Goal: Information Seeking & Learning: Check status

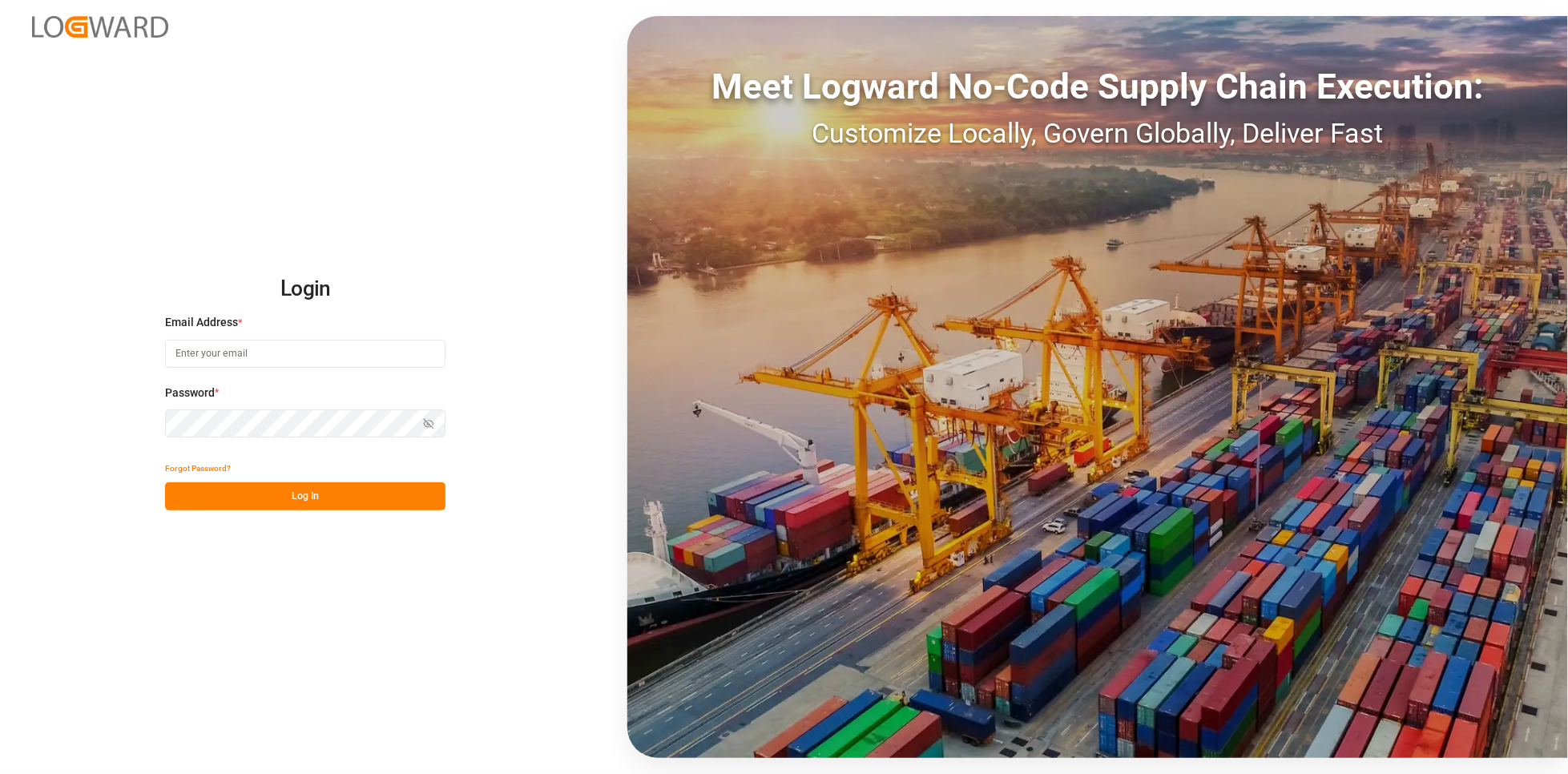
type input "[PERSON_NAME][EMAIL_ADDRESS][PERSON_NAME][DOMAIN_NAME]"
click at [370, 500] on button "Log In" at bounding box center [304, 495] width 280 height 28
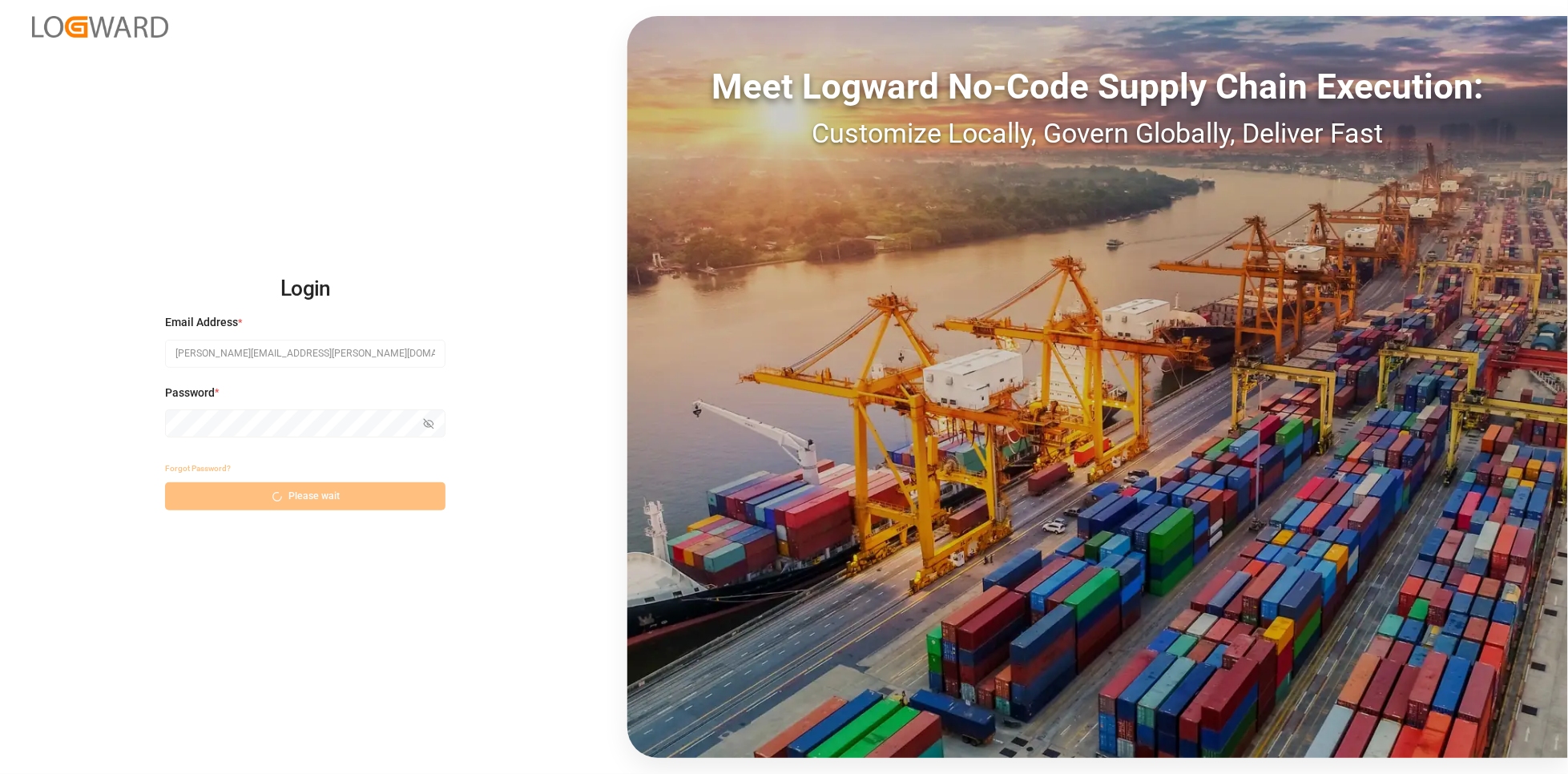
click at [279, 480] on div "Forgot Password?" at bounding box center [304, 468] width 280 height 28
click at [286, 497] on div "Forgot Password? Please wait" at bounding box center [304, 483] width 280 height 56
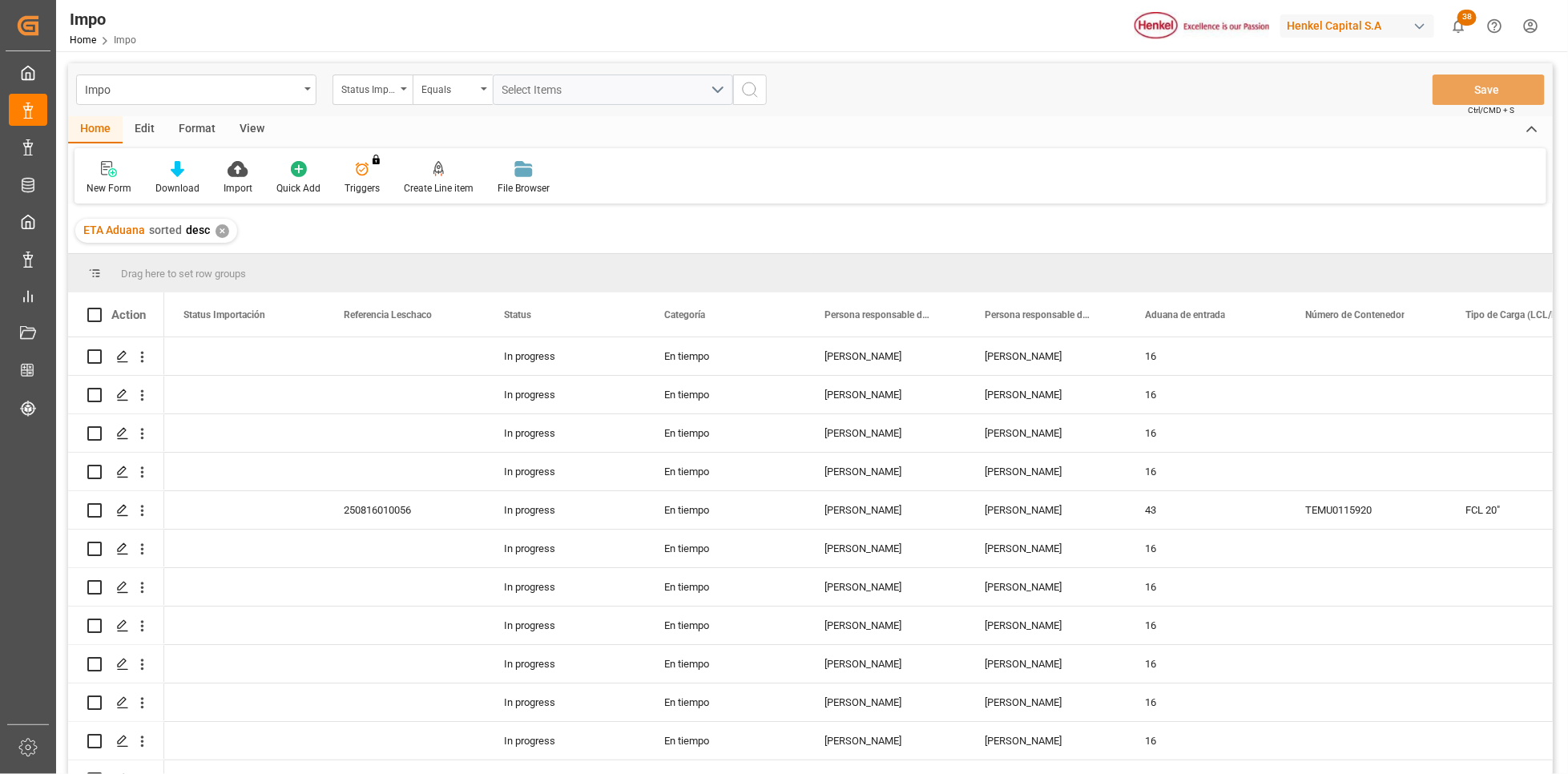
click at [243, 133] on div "View" at bounding box center [251, 130] width 49 height 27
click at [190, 125] on div "Format" at bounding box center [197, 130] width 61 height 27
click at [250, 128] on div "View" at bounding box center [251, 130] width 49 height 27
click at [192, 175] on div at bounding box center [182, 168] width 80 height 17
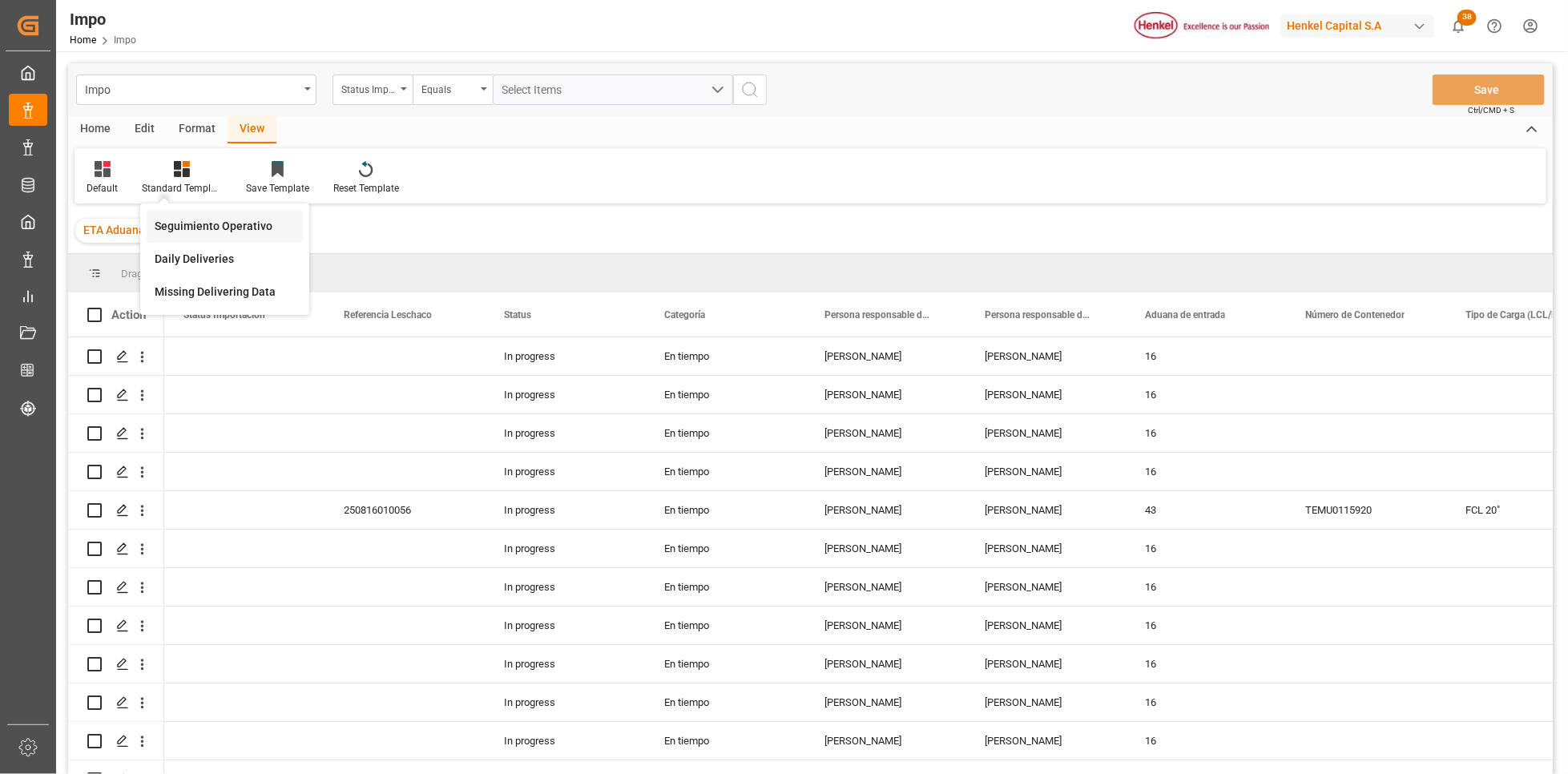
click at [194, 223] on div "Seguimiento Operativo" at bounding box center [225, 226] width 141 height 17
click at [241, 221] on div "ETA Aduana sorted desc ✕" at bounding box center [811, 230] width 1484 height 45
click at [529, 163] on div "Default Standard Templates Seguimiento Operativo Daily Deliveries Missing Deliv…" at bounding box center [811, 176] width 1472 height 55
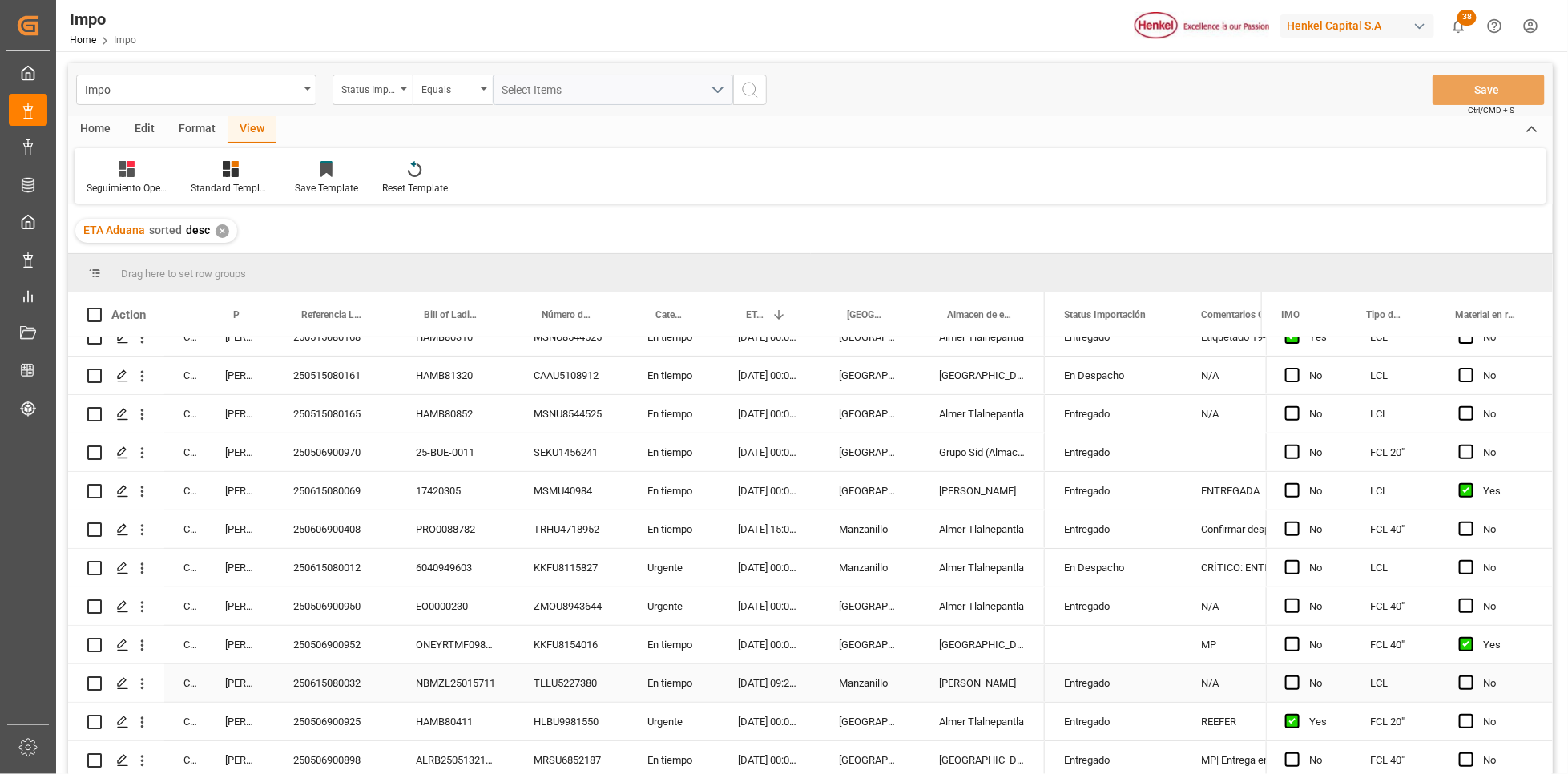
scroll to position [238, 0]
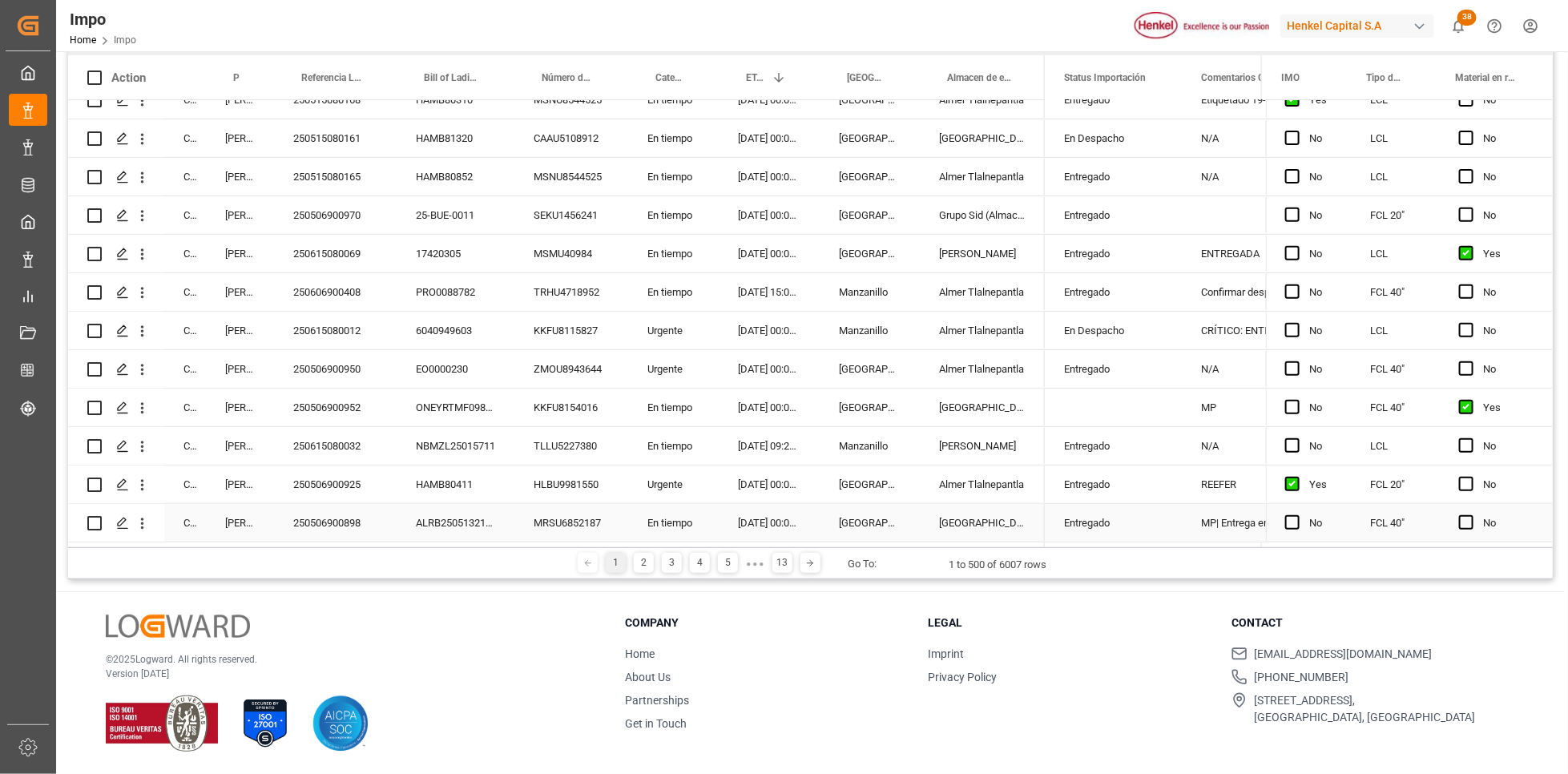
click at [143, 515] on icon "open menu" at bounding box center [142, 523] width 17 height 17
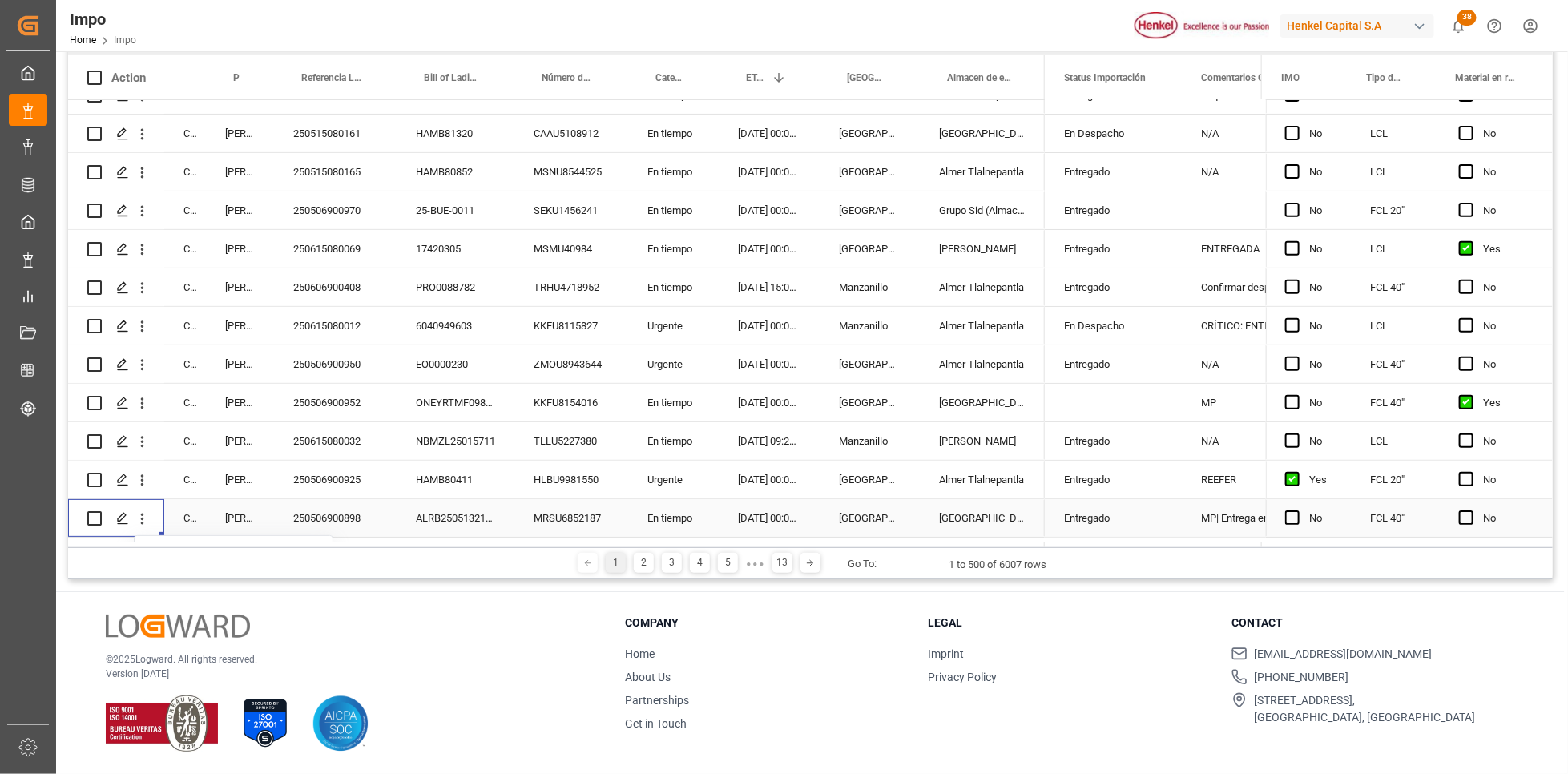
scroll to position [19023, 0]
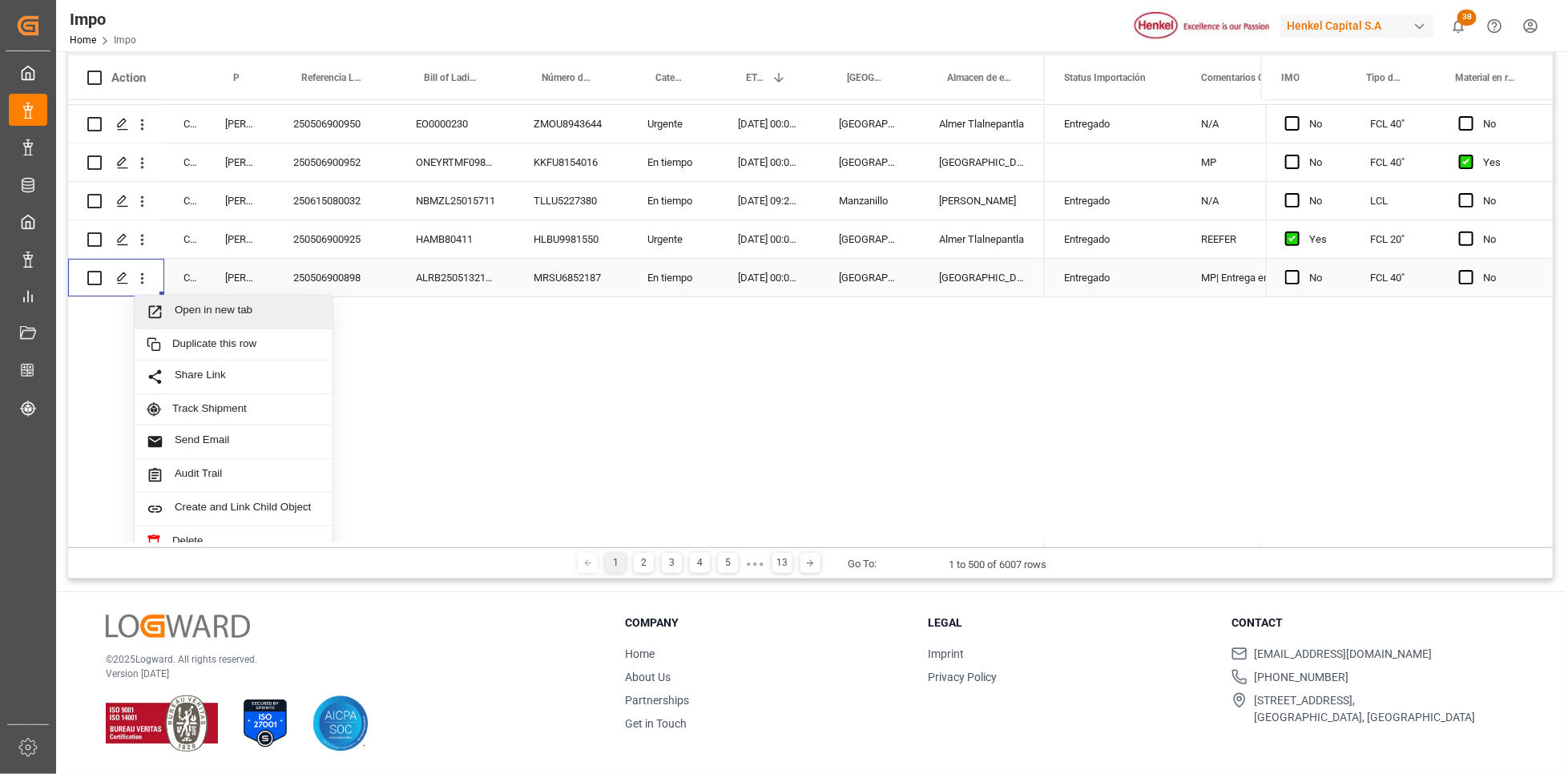
click at [178, 303] on span "Open in new tab" at bounding box center [247, 312] width 146 height 17
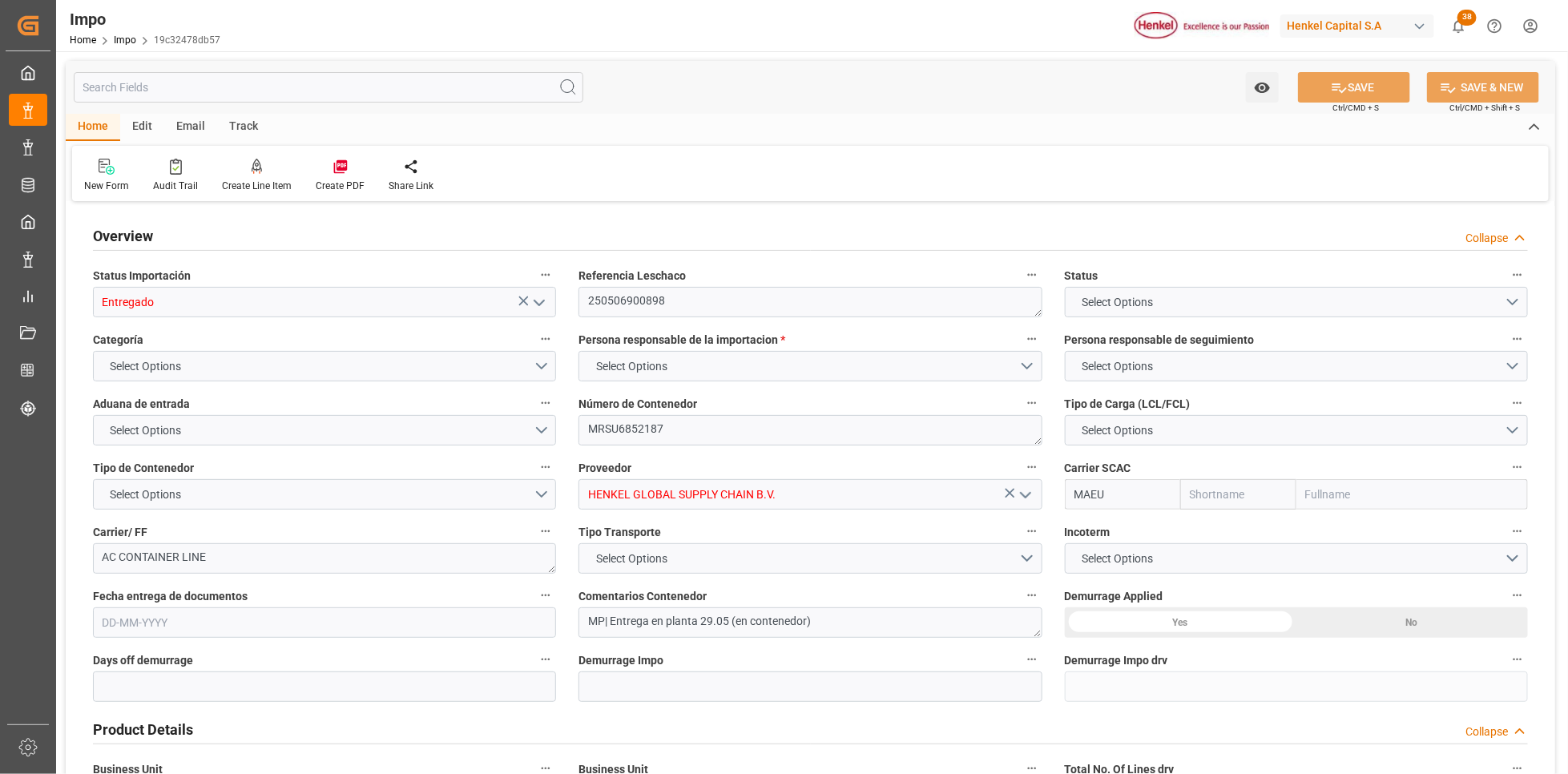
type input "Maersk"
type input "Maersk Line AS"
type input "1"
type input "25.272"
type input "18"
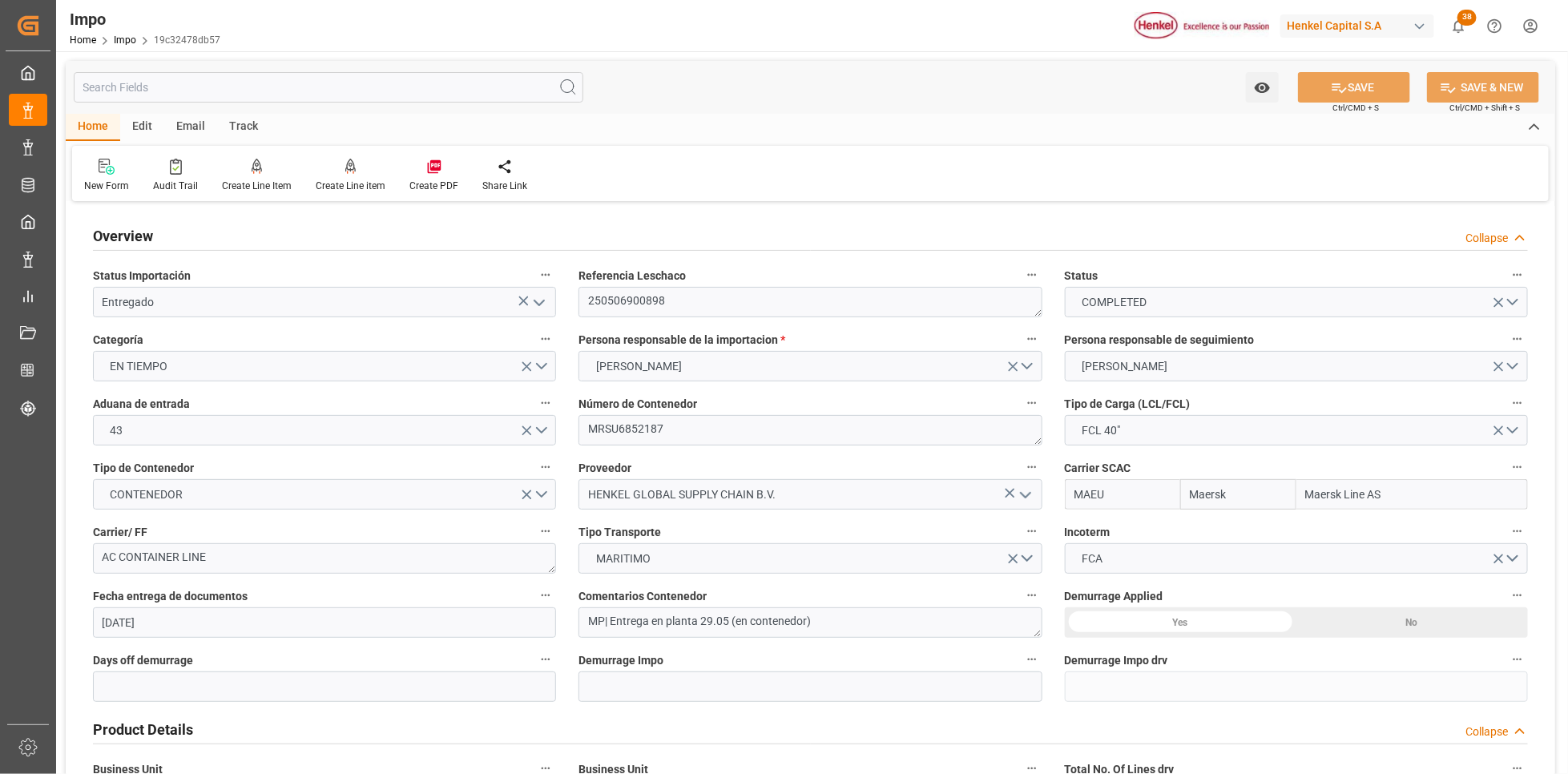
type input "05-05-2025"
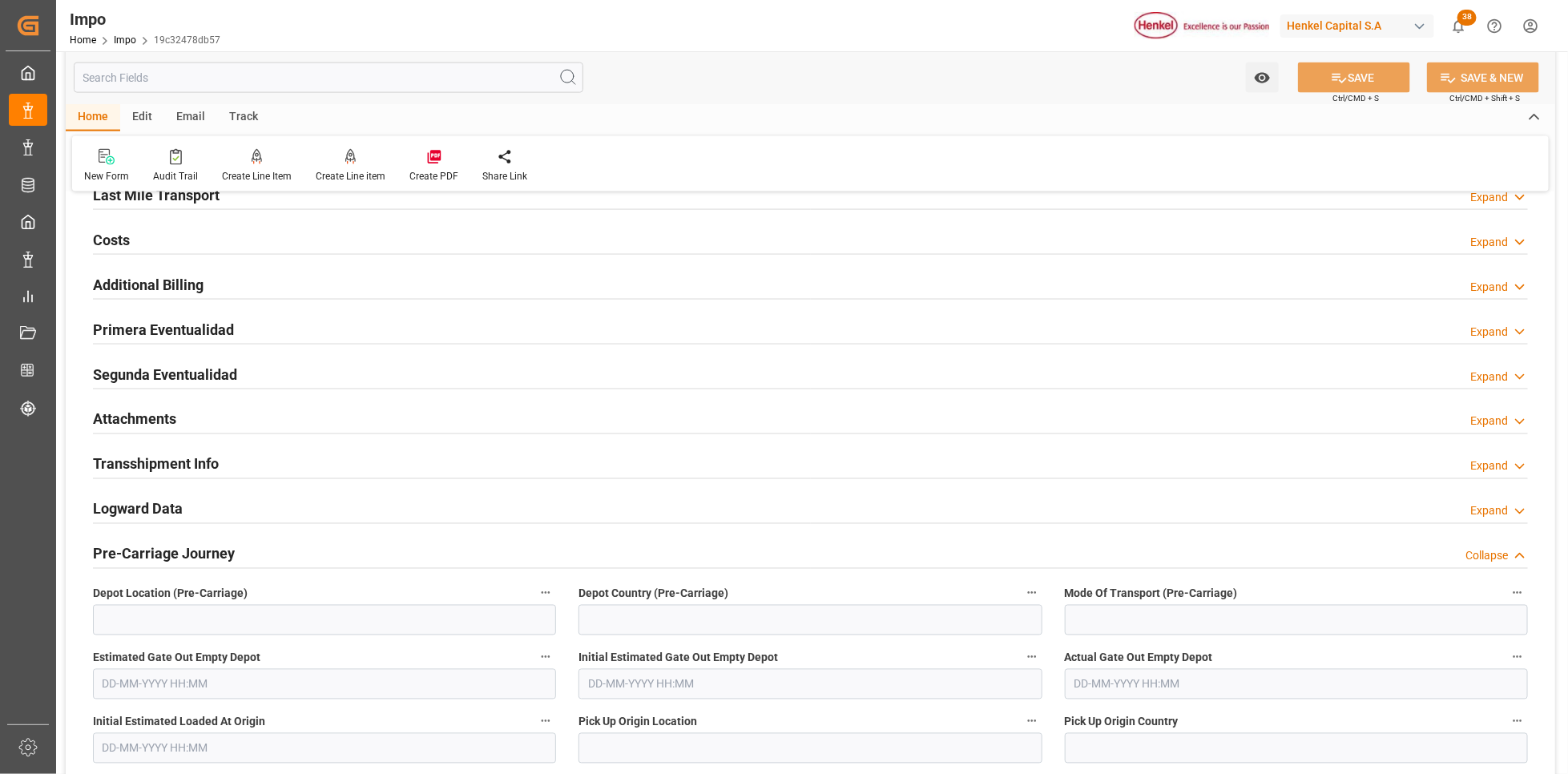
scroll to position [1201, 0]
click at [142, 423] on h2 "Attachments" at bounding box center [135, 420] width 84 height 22
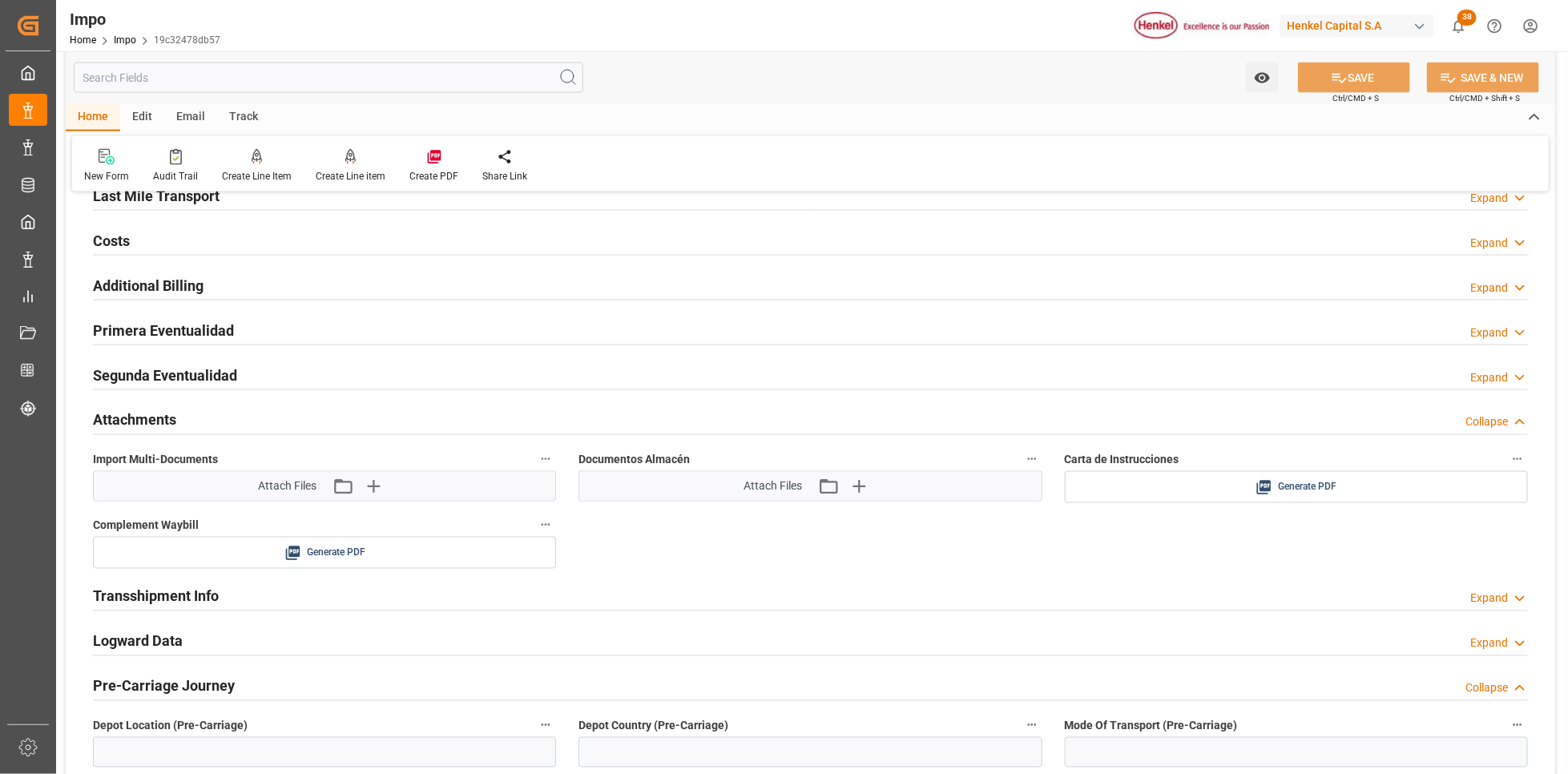
click at [129, 330] on h2 "Primera Eventualidad" at bounding box center [164, 330] width 141 height 22
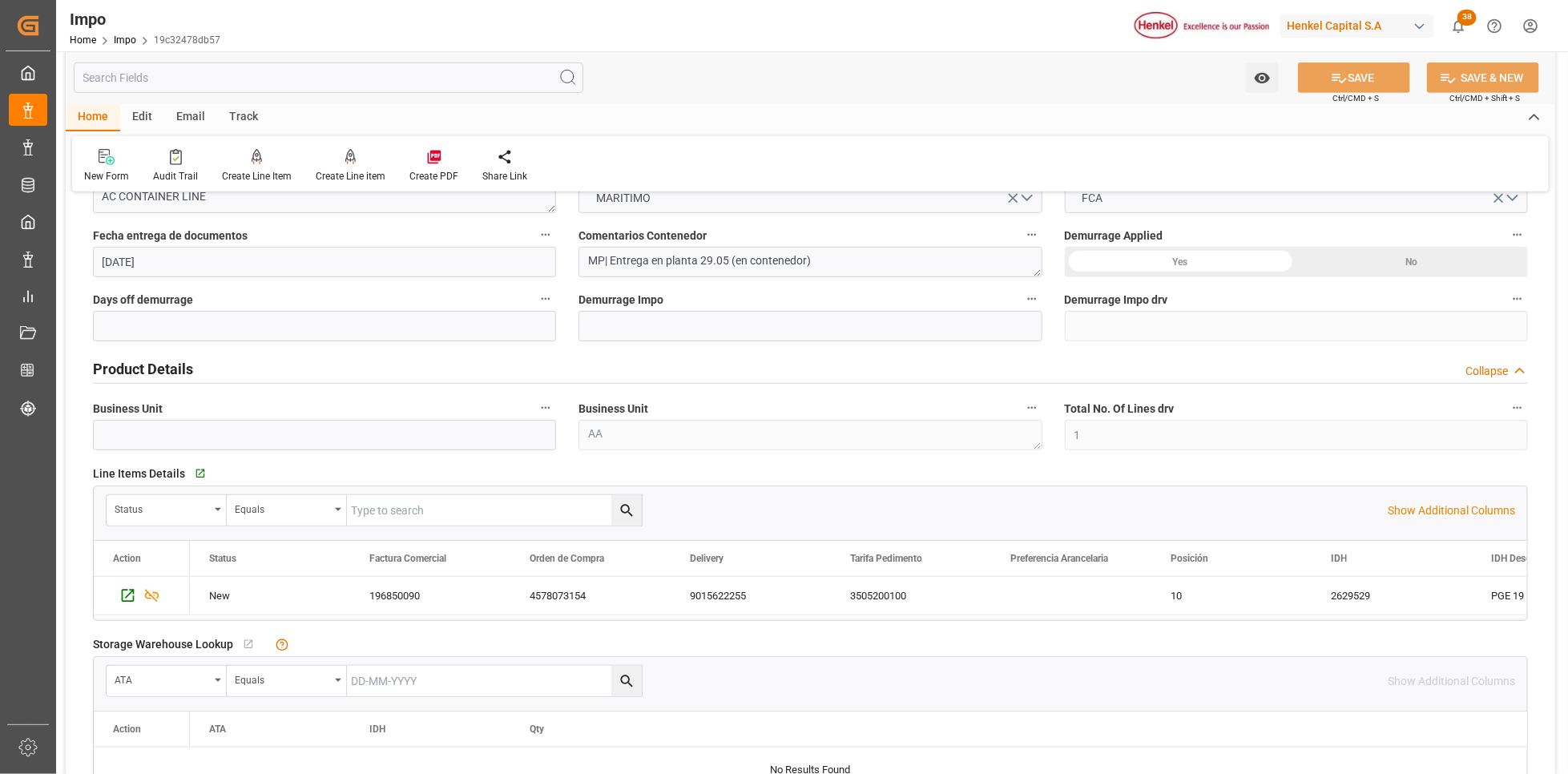
scroll to position [0, 0]
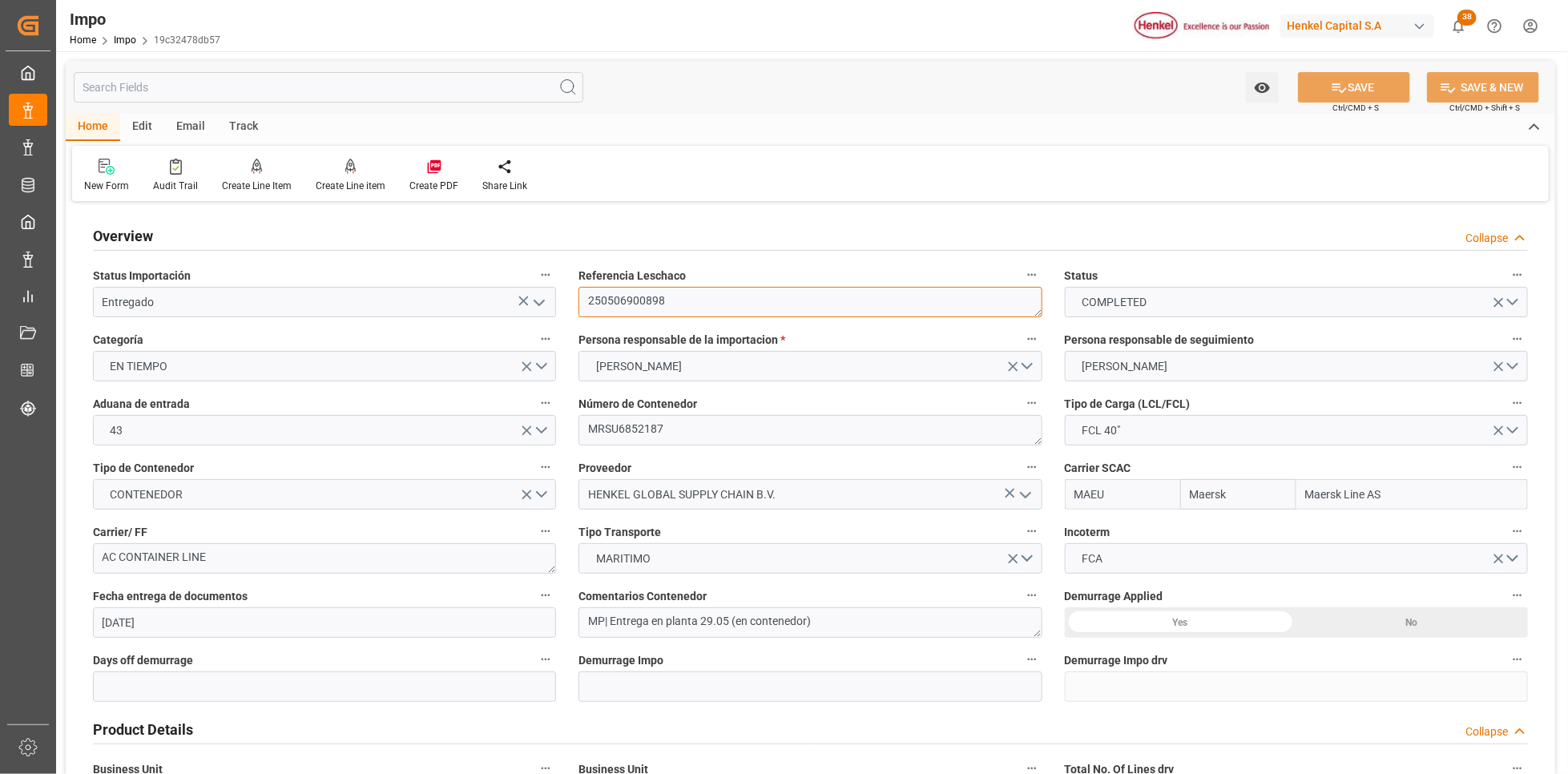
click at [614, 287] on textarea "250506900898" at bounding box center [810, 302] width 463 height 31
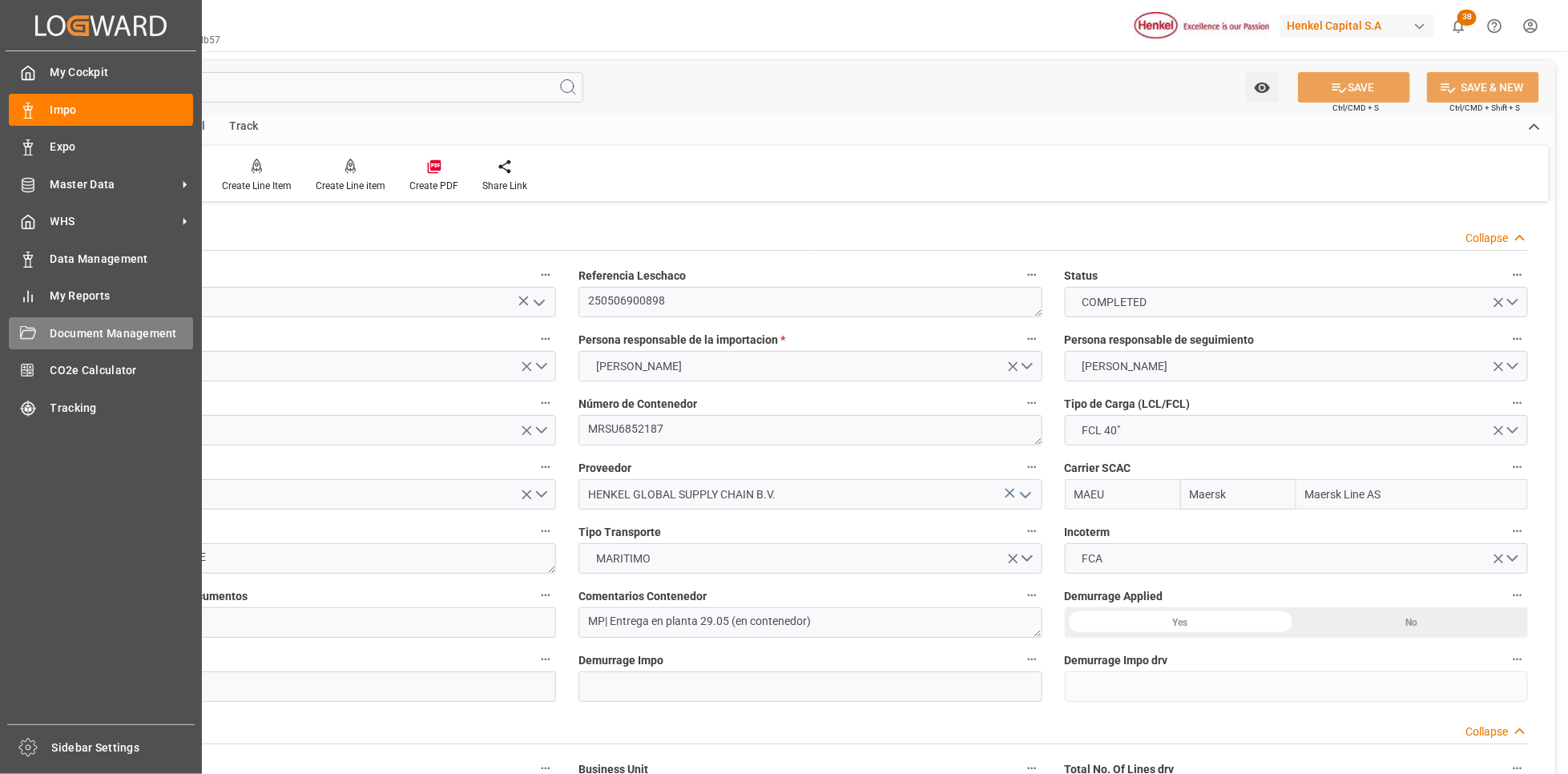
click at [116, 335] on span "Document Management" at bounding box center [122, 333] width 144 height 17
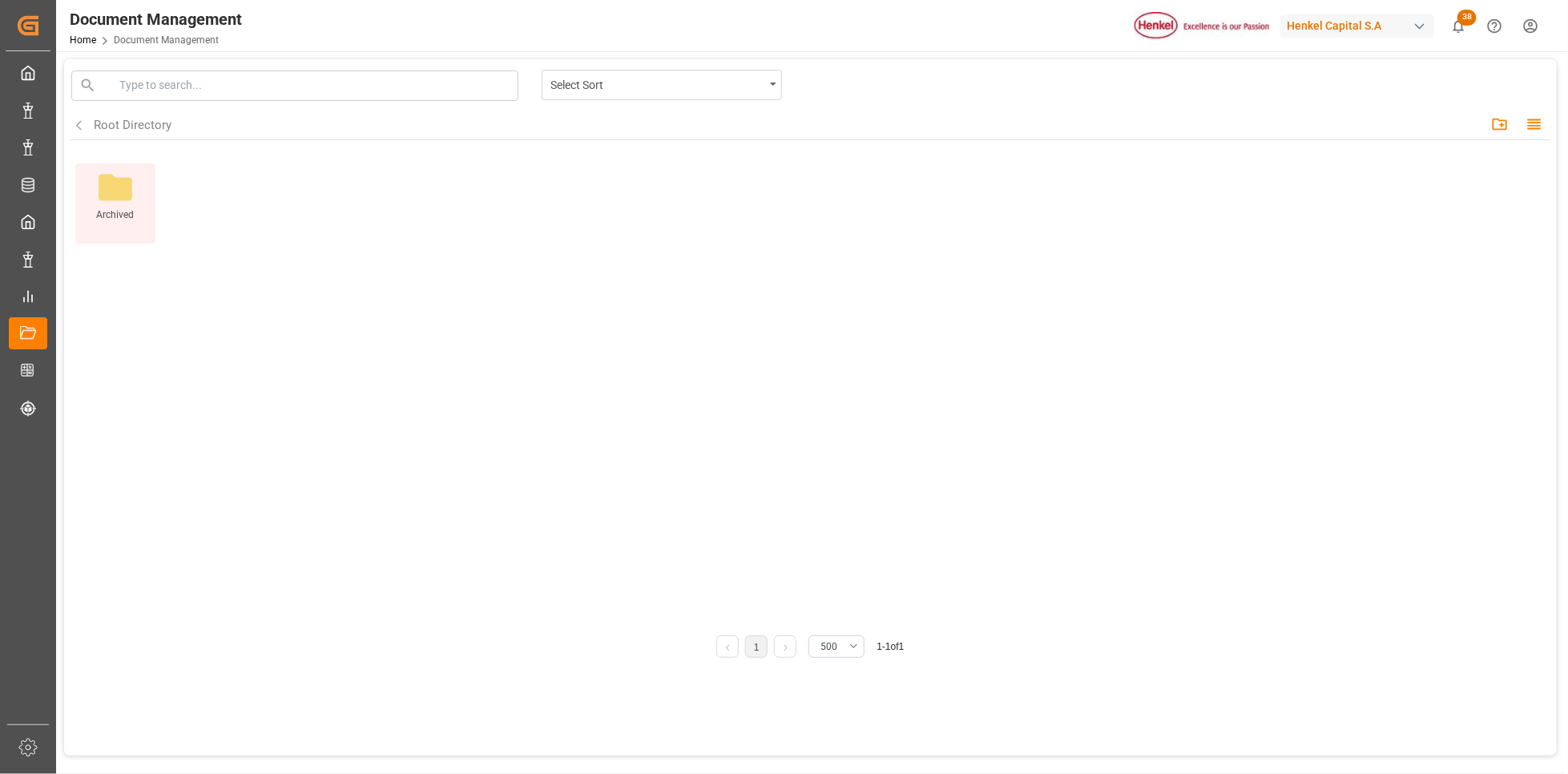
click at [100, 183] on icon at bounding box center [116, 186] width 34 height 26
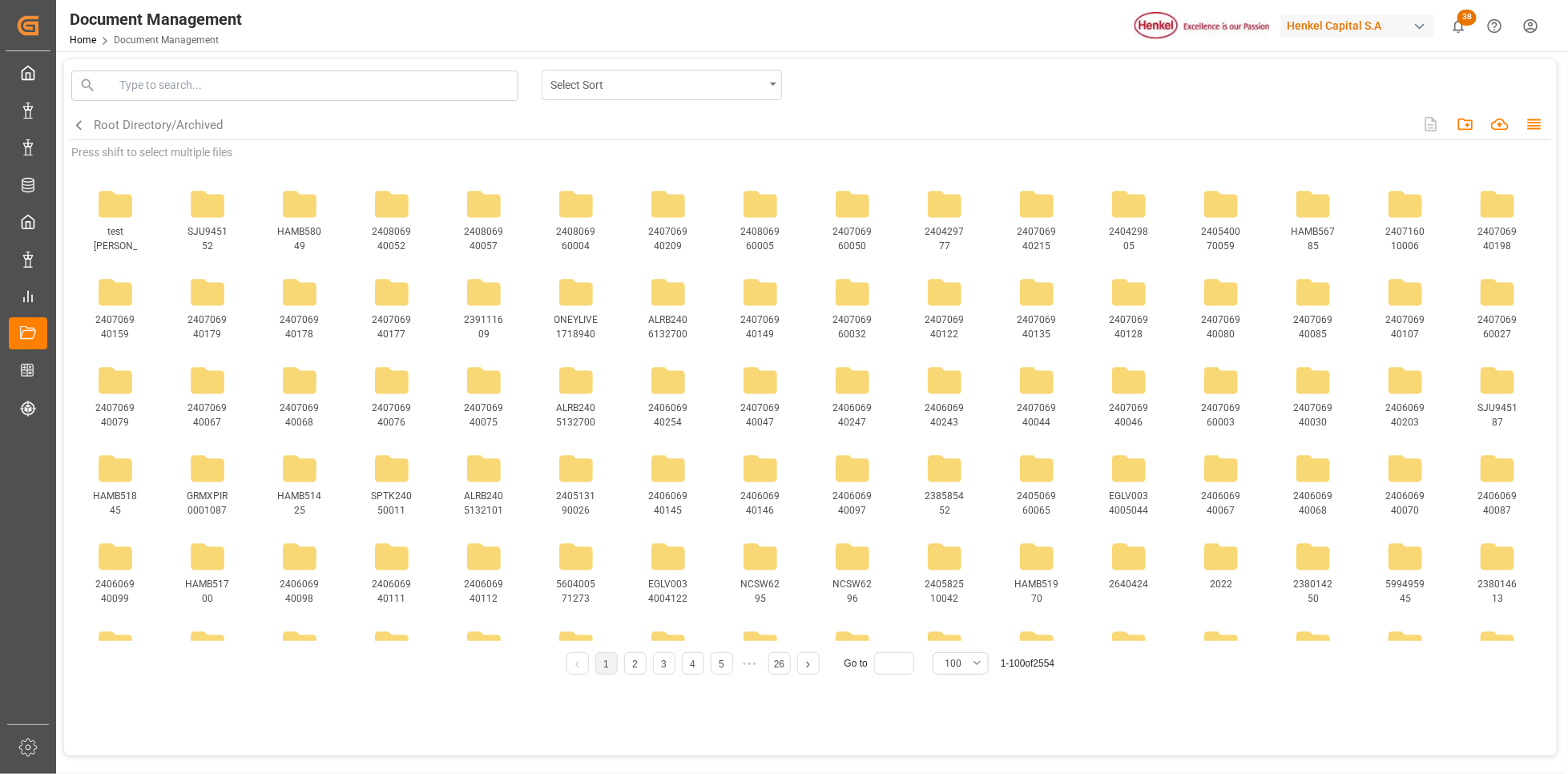
click at [642, 92] on div "Select Sort" at bounding box center [657, 84] width 214 height 20
click at [221, 77] on input at bounding box center [317, 85] width 395 height 17
paste input "250506900898"
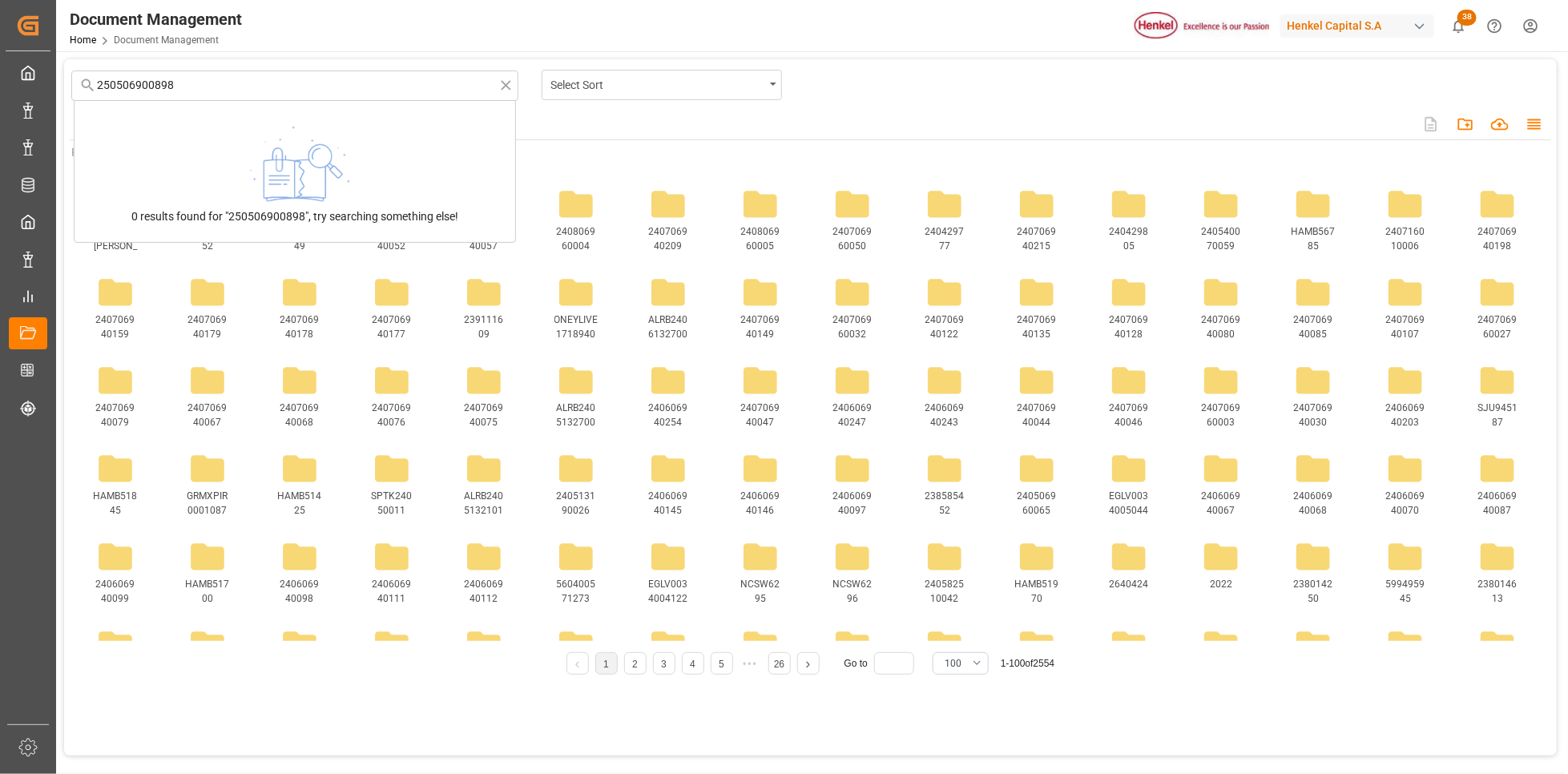
type input "250506900898"
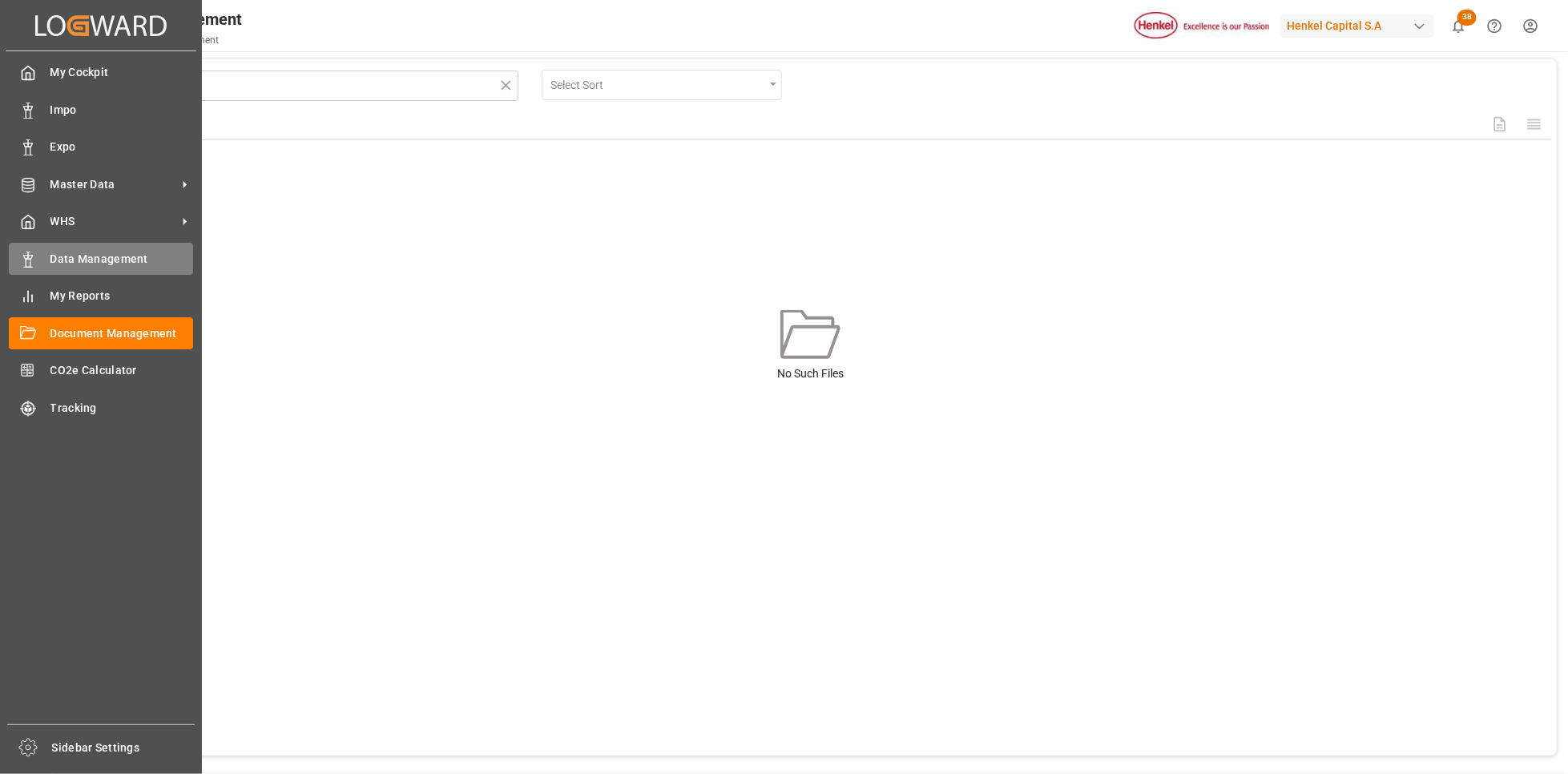
click at [80, 257] on span "Data Management" at bounding box center [122, 259] width 144 height 17
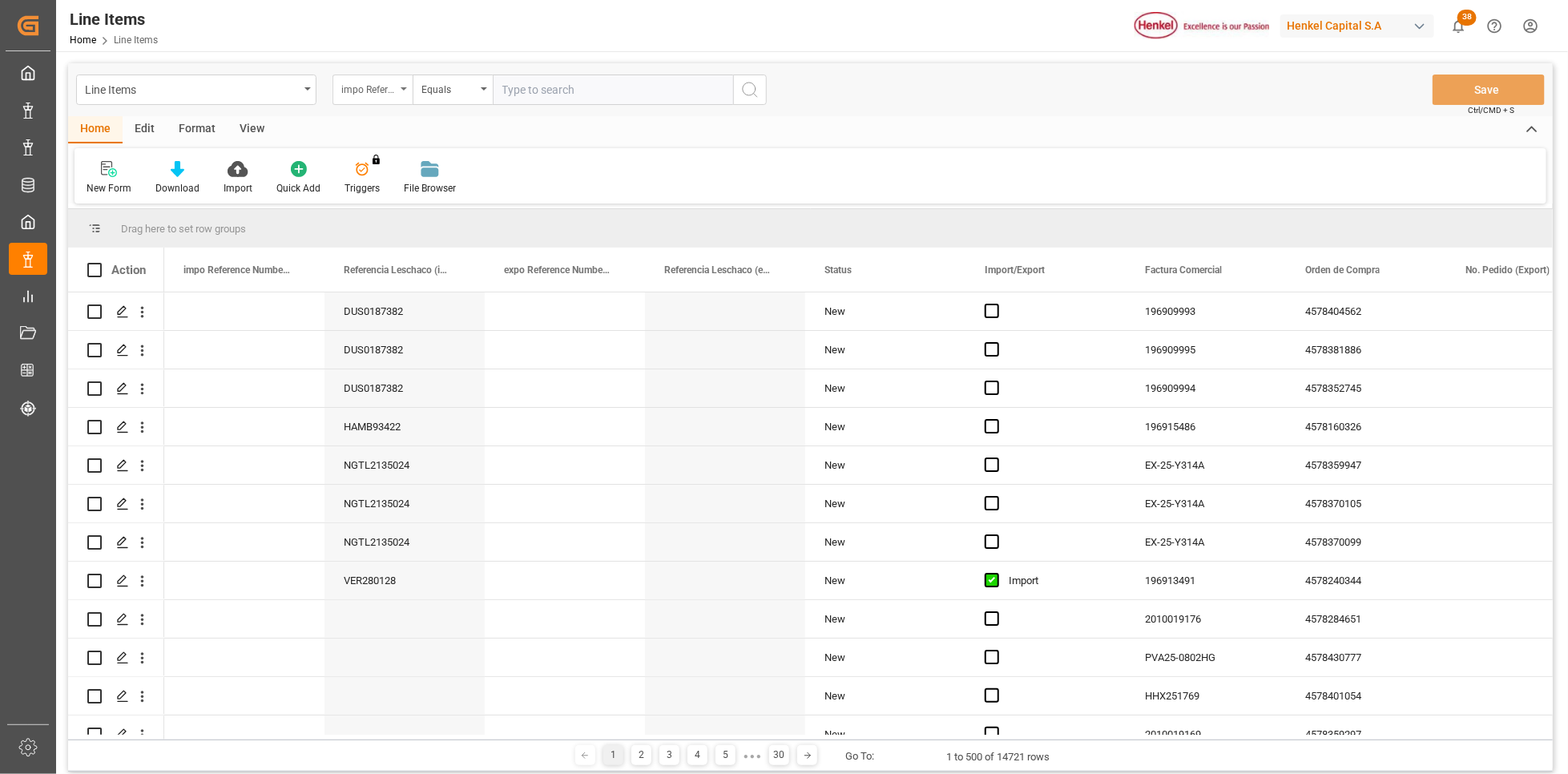
click at [409, 92] on div "impo Reference Number WF" at bounding box center [373, 90] width 80 height 31
click at [414, 135] on input "text" at bounding box center [452, 127] width 226 height 26
click at [296, 82] on div "Line Items" at bounding box center [192, 88] width 214 height 20
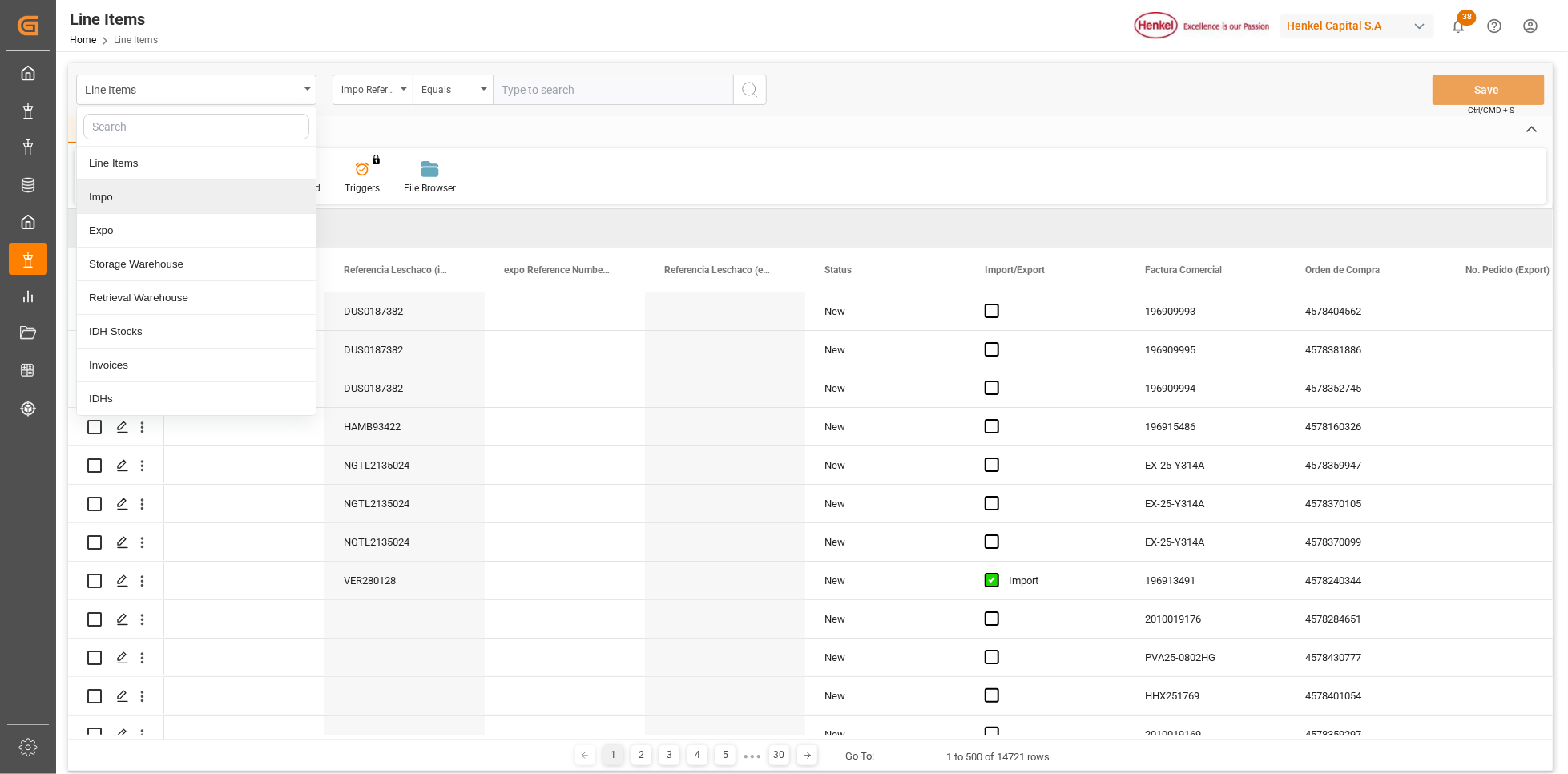
click at [95, 192] on div "Impo" at bounding box center [196, 197] width 239 height 34
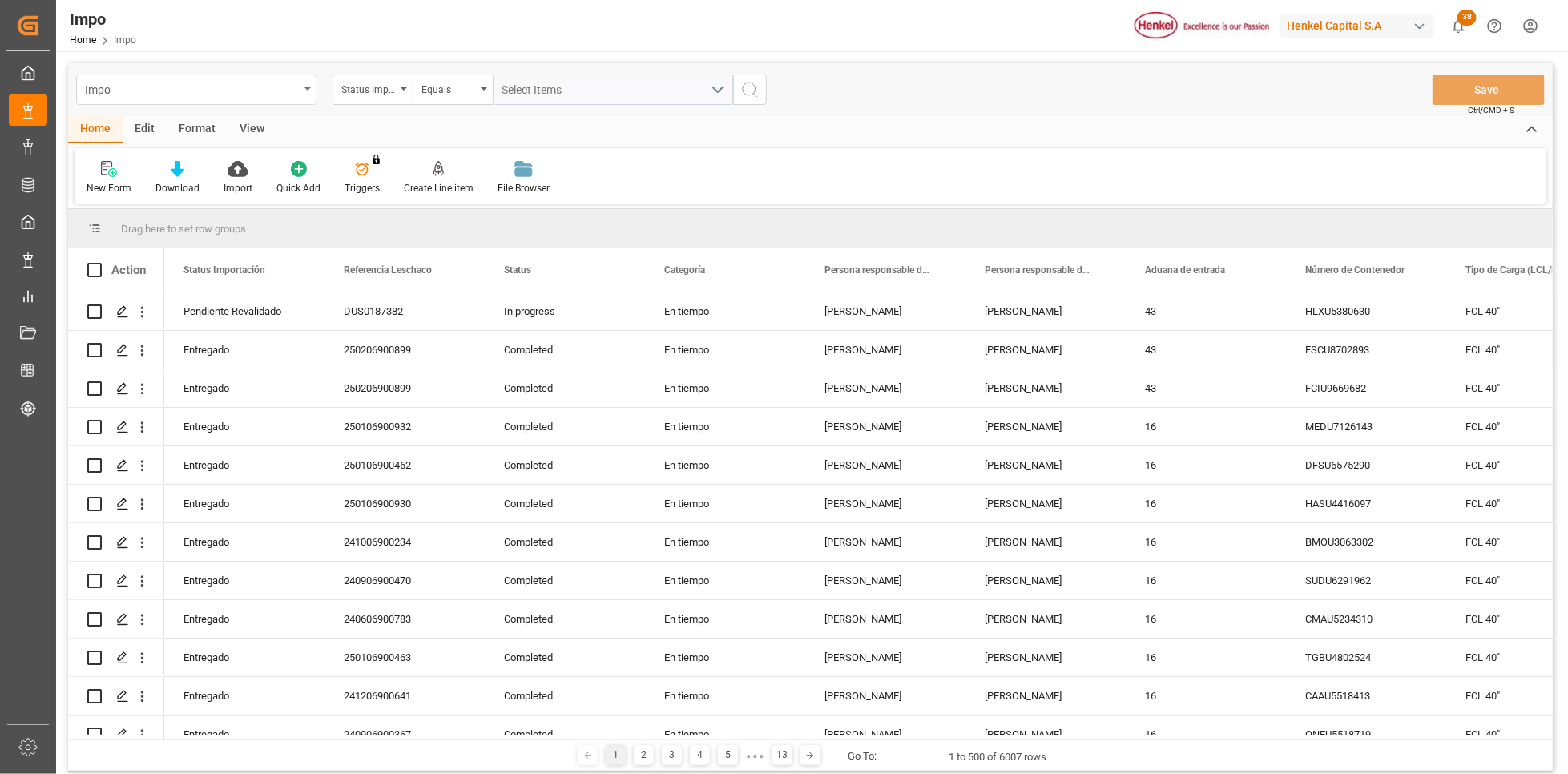
click at [298, 90] on div "Impo" at bounding box center [192, 88] width 214 height 20
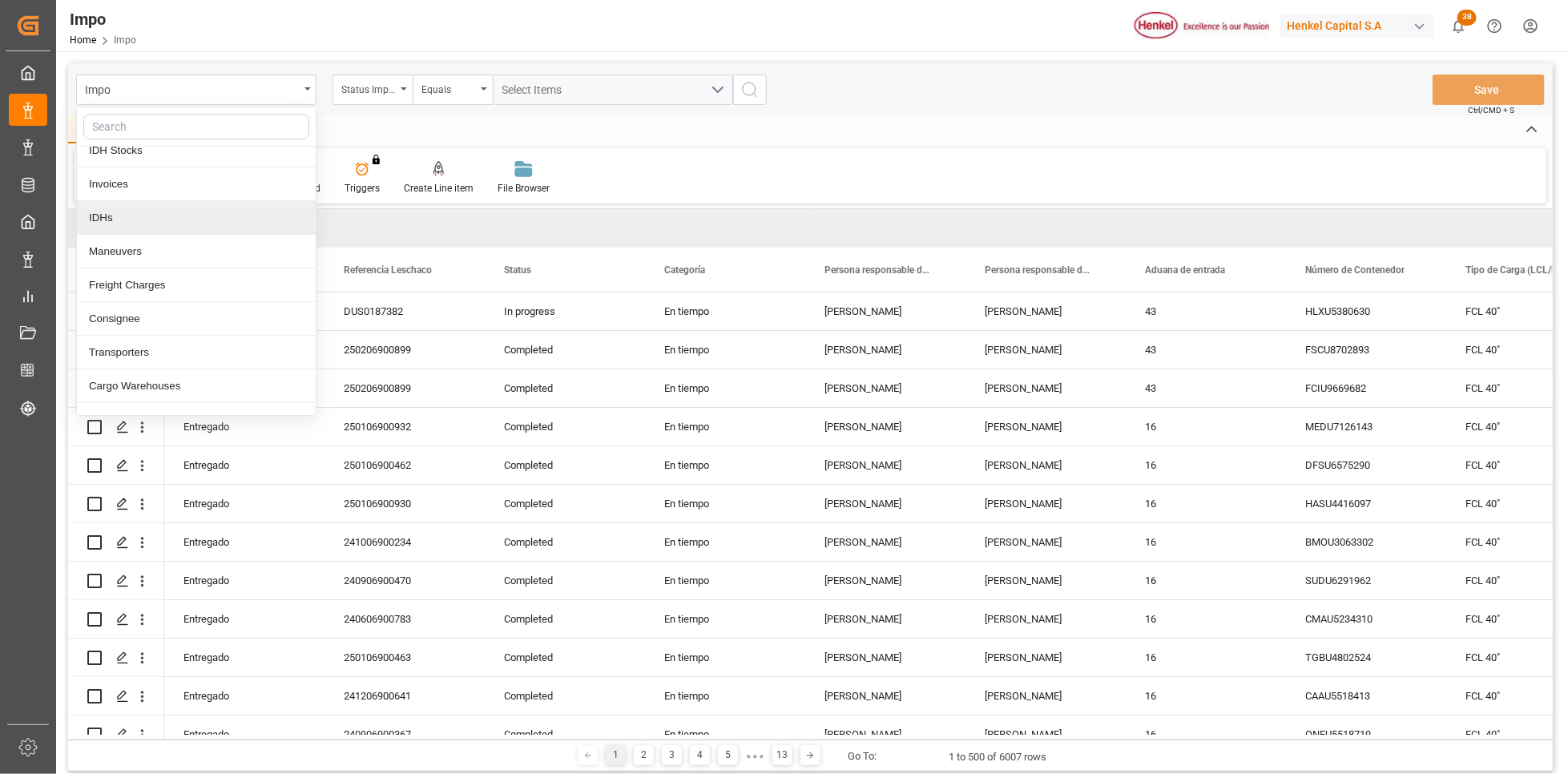
scroll to position [240, 0]
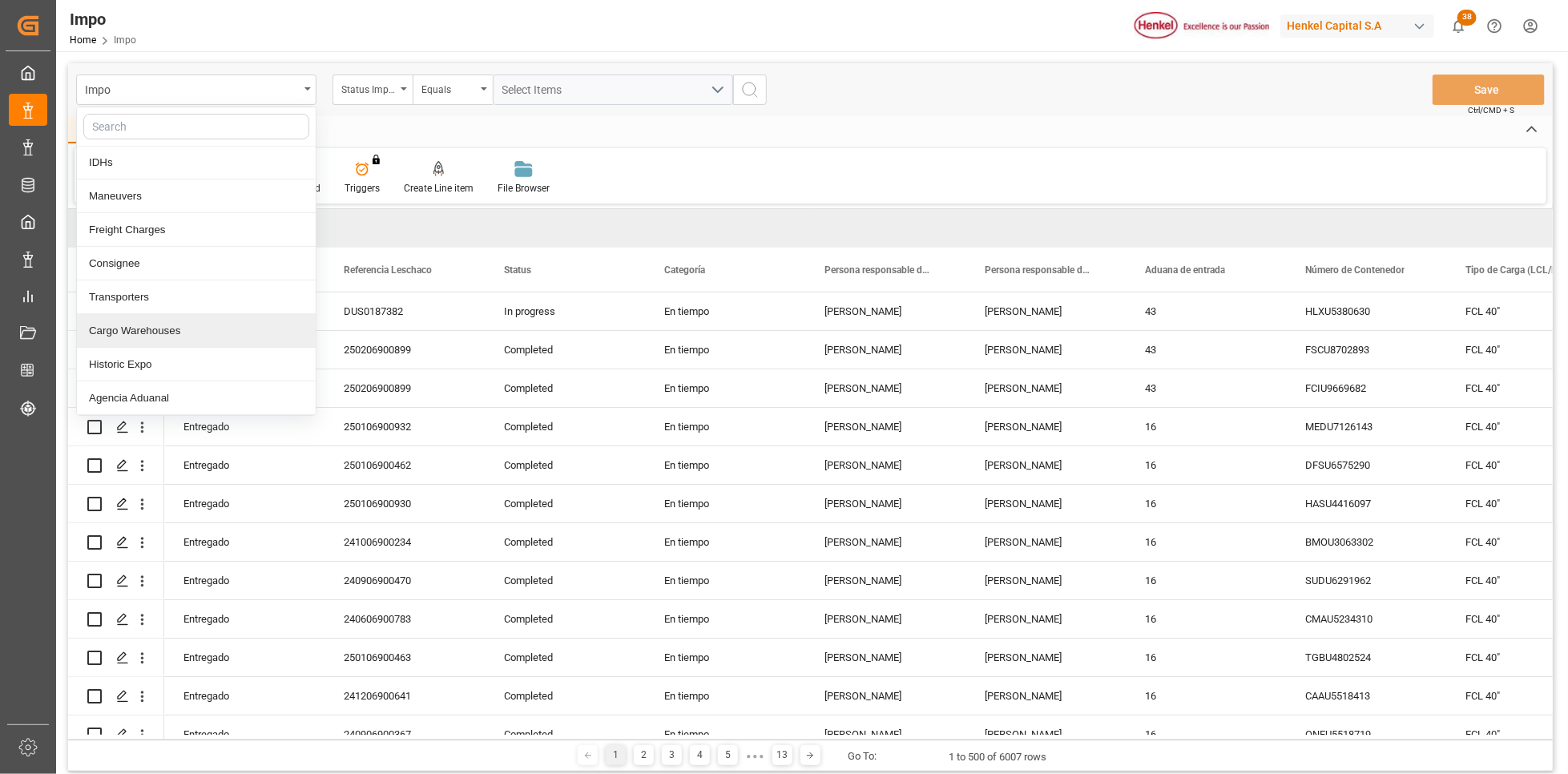
click at [158, 335] on div "Cargo Warehouses" at bounding box center [196, 331] width 239 height 34
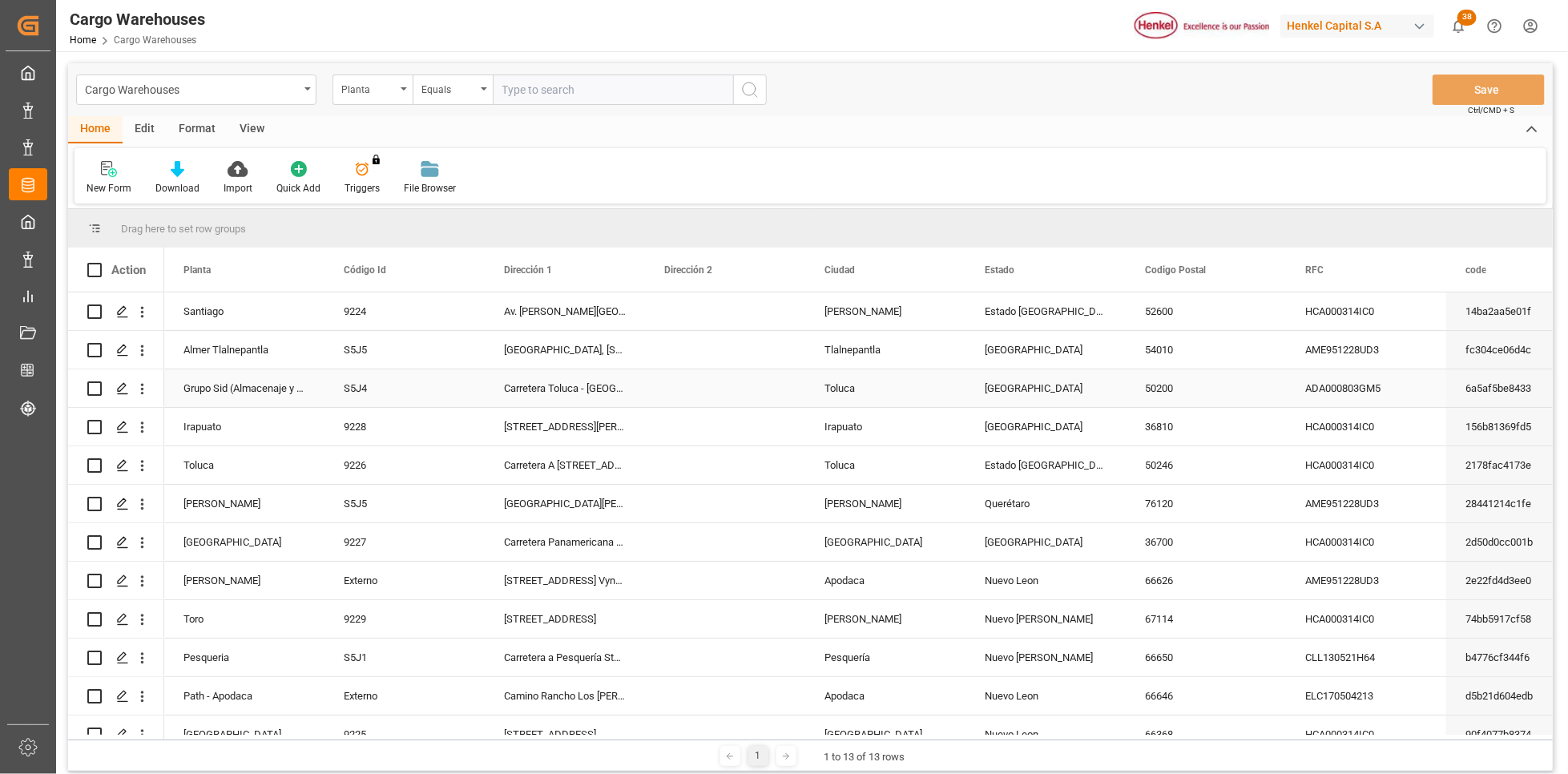
click at [750, 380] on div "Press SPACE to select this row." at bounding box center [725, 388] width 160 height 38
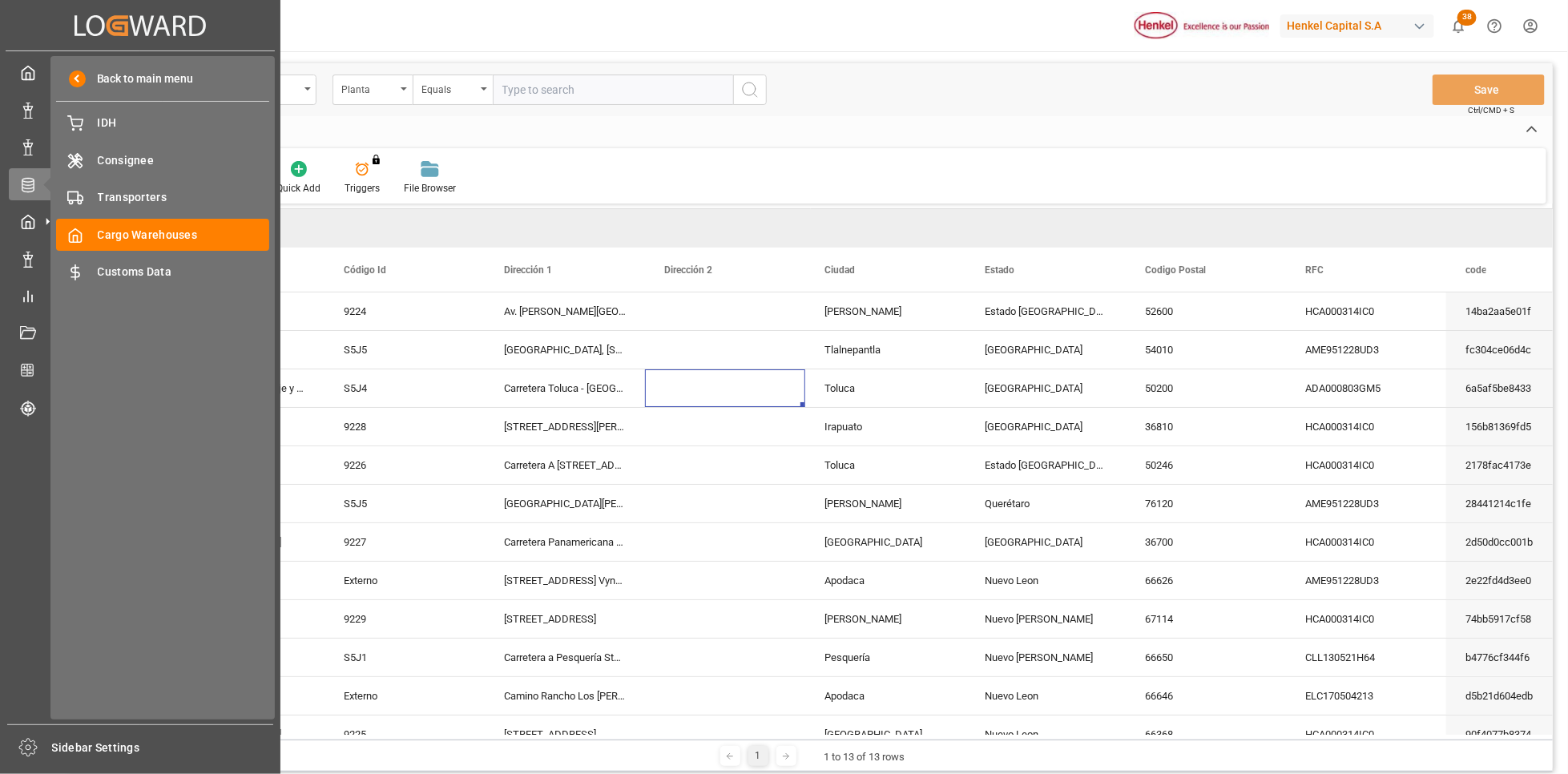
drag, startPoint x: 214, startPoint y: 402, endPoint x: 652, endPoint y: 242, distance: 466.3
click at [214, 402] on div "Back to main menu IDH IDH Consignee Consignee Transporters Transporters Cargo W…" at bounding box center [162, 388] width 224 height 663
